Goal: Information Seeking & Learning: Compare options

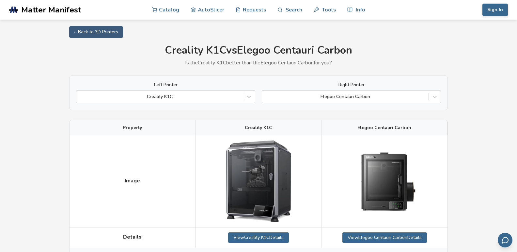
click at [261, 94] on div "Left Printer Creality K1C Right Printer Elegoo Centauri Carbon" at bounding box center [258, 92] width 365 height 21
click at [250, 96] on icon at bounding box center [249, 96] width 7 height 7
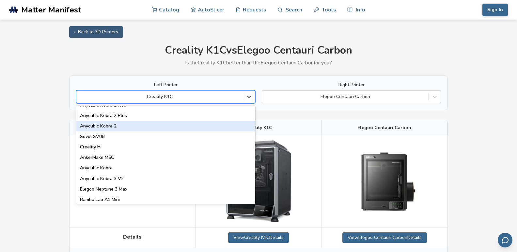
scroll to position [74, 0]
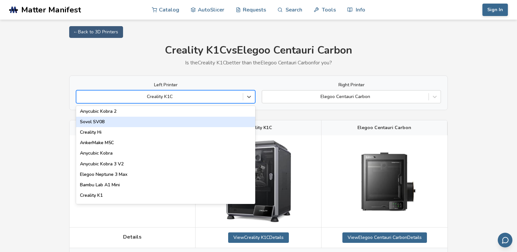
click at [101, 123] on div "Sovol SV08" at bounding box center [165, 122] width 179 height 10
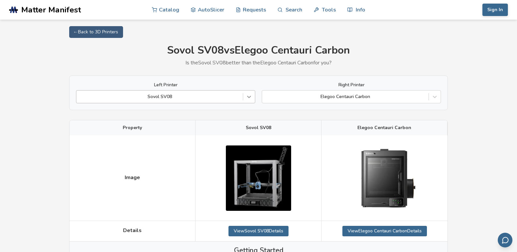
click at [252, 96] on div at bounding box center [249, 97] width 12 height 12
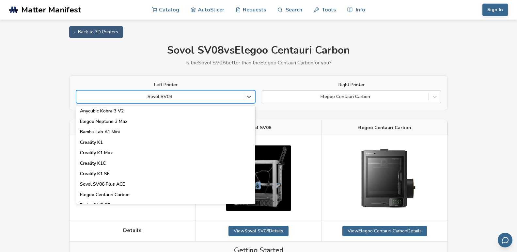
scroll to position [149, 0]
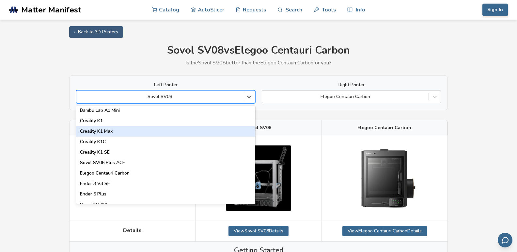
click at [107, 130] on div "Creality K1 Max" at bounding box center [165, 131] width 179 height 10
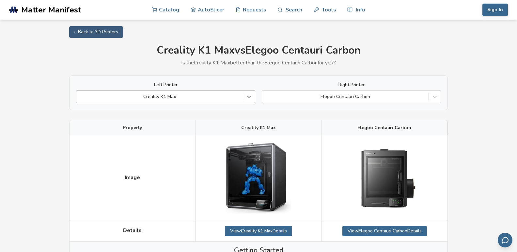
click at [247, 95] on icon at bounding box center [249, 96] width 7 height 7
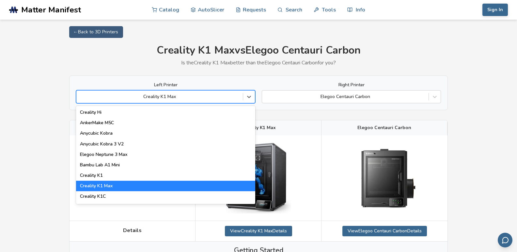
scroll to position [112, 0]
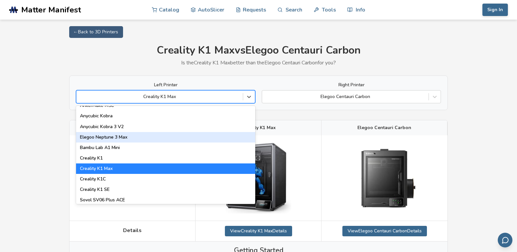
click at [125, 138] on div "Elegoo Neptune 3 Max" at bounding box center [165, 137] width 179 height 10
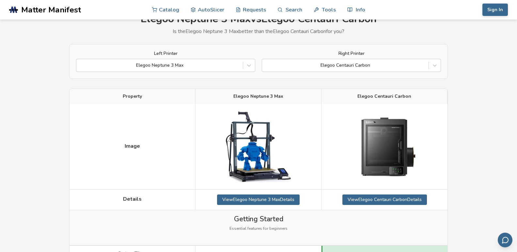
scroll to position [33, 0]
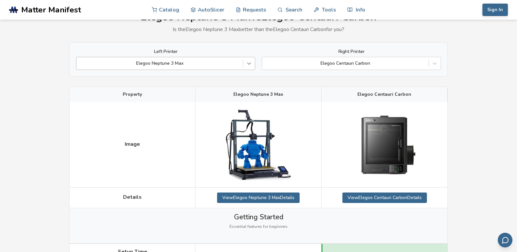
click at [250, 65] on icon at bounding box center [249, 63] width 7 height 7
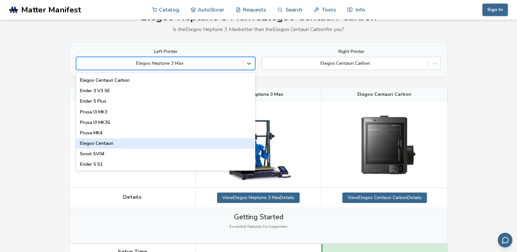
scroll to position [223, 0]
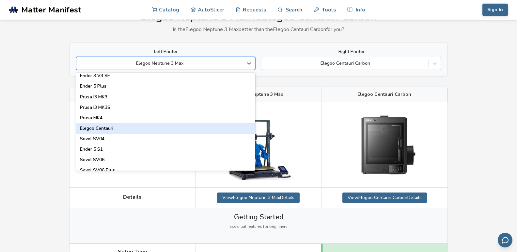
click at [120, 129] on div "Elegoo Centauri" at bounding box center [165, 128] width 179 height 10
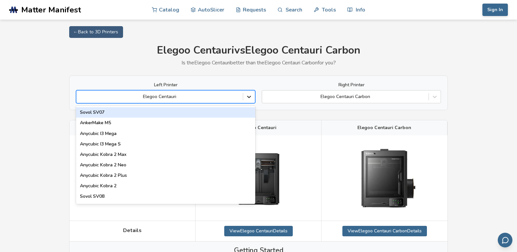
click at [252, 95] on icon at bounding box center [249, 96] width 7 height 7
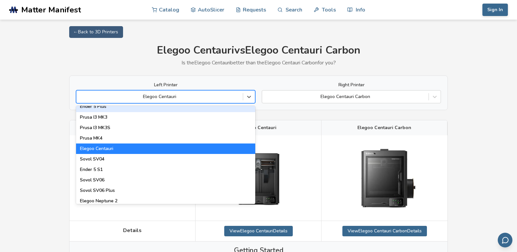
scroll to position [261, 0]
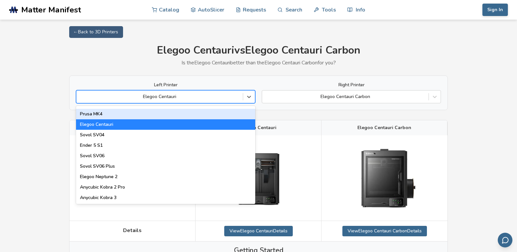
click at [95, 113] on div "Prusa MK4" at bounding box center [165, 114] width 179 height 10
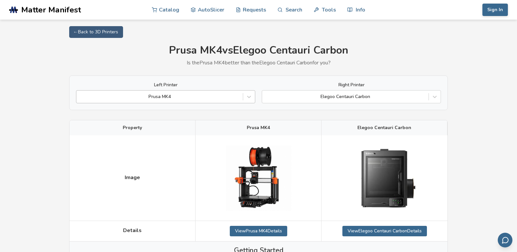
click at [180, 94] on div at bounding box center [160, 96] width 160 height 7
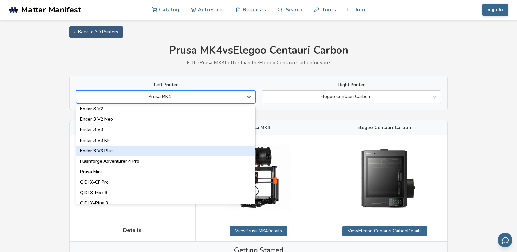
scroll to position [701, 0]
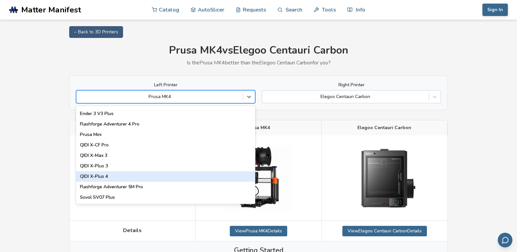
click at [103, 175] on div "QIDI X-Plus 4" at bounding box center [165, 176] width 179 height 10
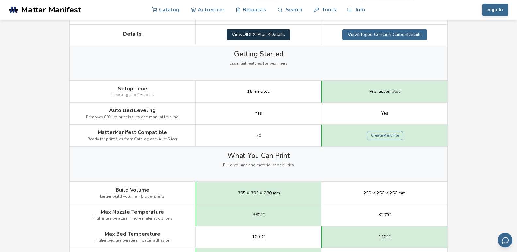
scroll to position [257, 0]
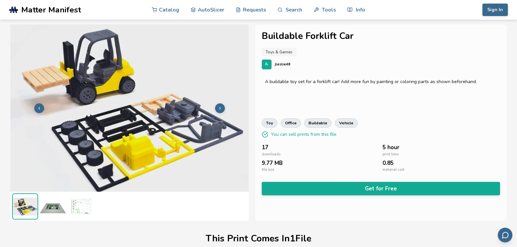
click at [220, 106] on icon at bounding box center [220, 108] width 5 height 5
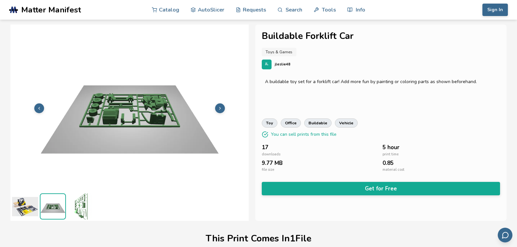
click at [220, 106] on icon at bounding box center [220, 108] width 5 height 5
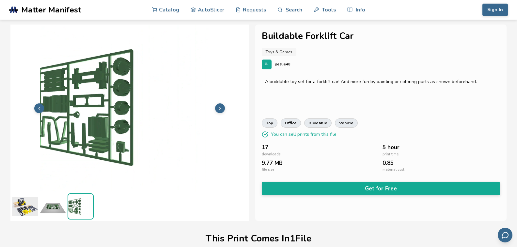
click at [220, 106] on icon at bounding box center [220, 108] width 5 height 5
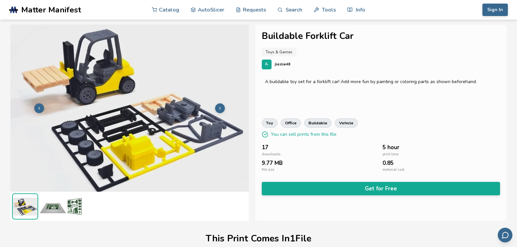
click at [220, 106] on icon at bounding box center [220, 108] width 5 height 5
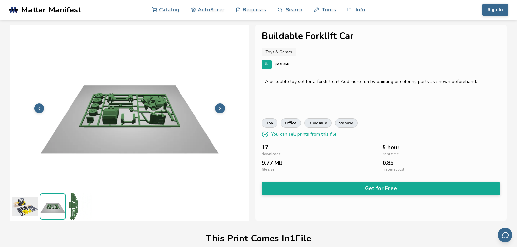
click at [220, 106] on icon at bounding box center [220, 108] width 5 height 5
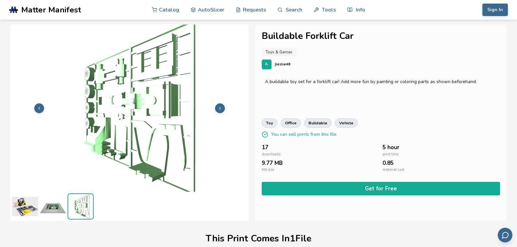
click at [220, 106] on icon at bounding box center [220, 108] width 5 height 5
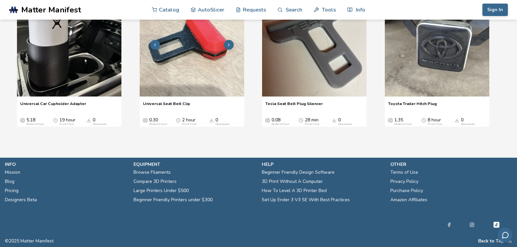
scroll to position [8, 0]
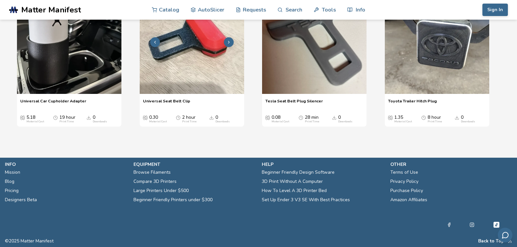
click at [229, 43] on polyline "2 / 4" at bounding box center [228, 42] width 1 height 2
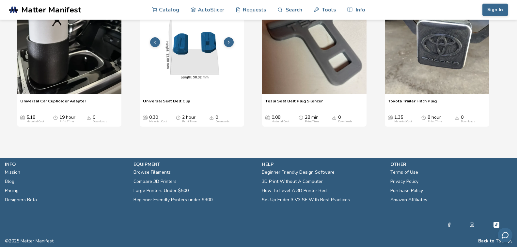
click at [228, 47] on button "2 / 4" at bounding box center [229, 42] width 10 height 10
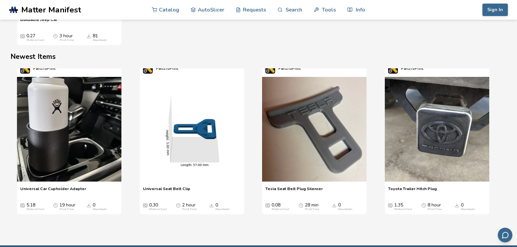
scroll to position [579, 0]
